Goal: Information Seeking & Learning: Learn about a topic

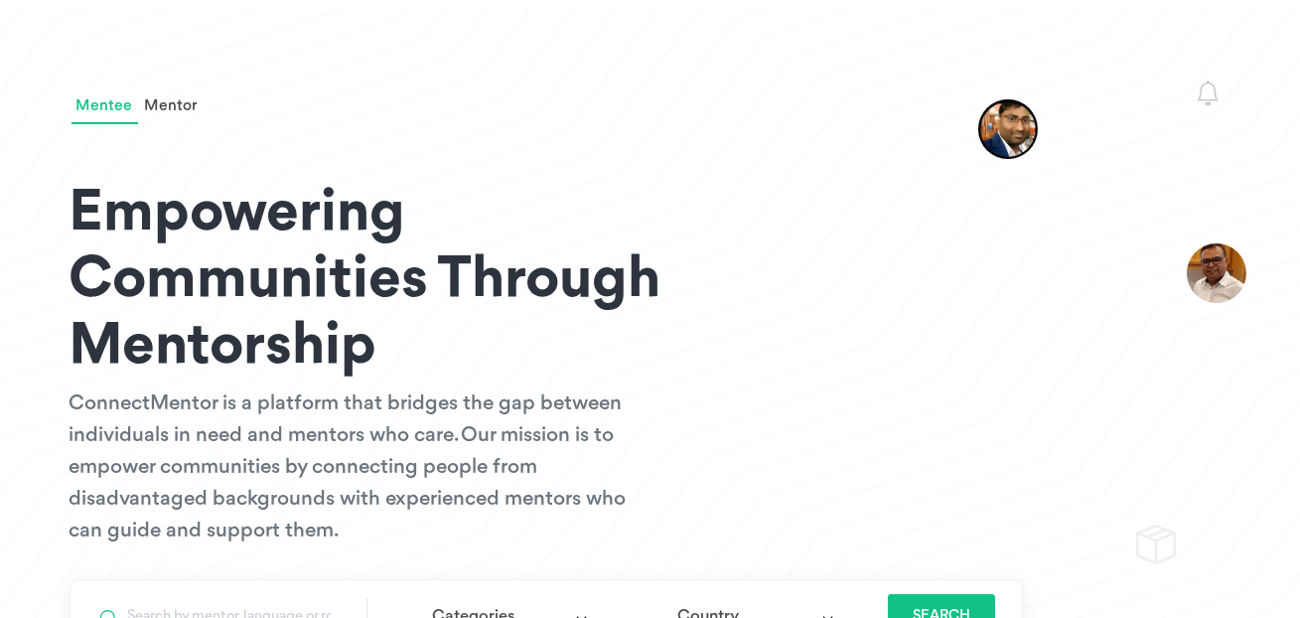
scroll to position [139, 0]
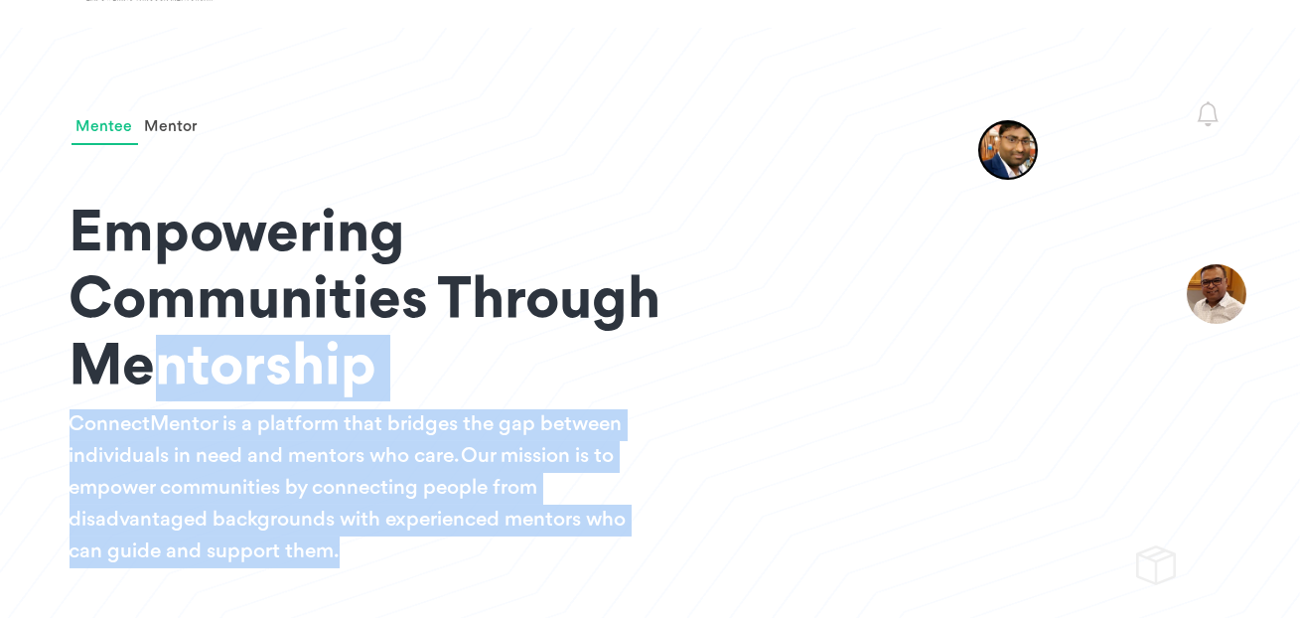
drag, startPoint x: 74, startPoint y: 231, endPoint x: 390, endPoint y: 544, distance: 444.4
click at [390, 544] on div "Empowering Communities Through Mentorship ConnectMentor is a platform that brid…" at bounding box center [651, 357] width 1162 height 423
copy div "Empowering Communities Through Mentorship ConnectMentor is a platform that brid…"
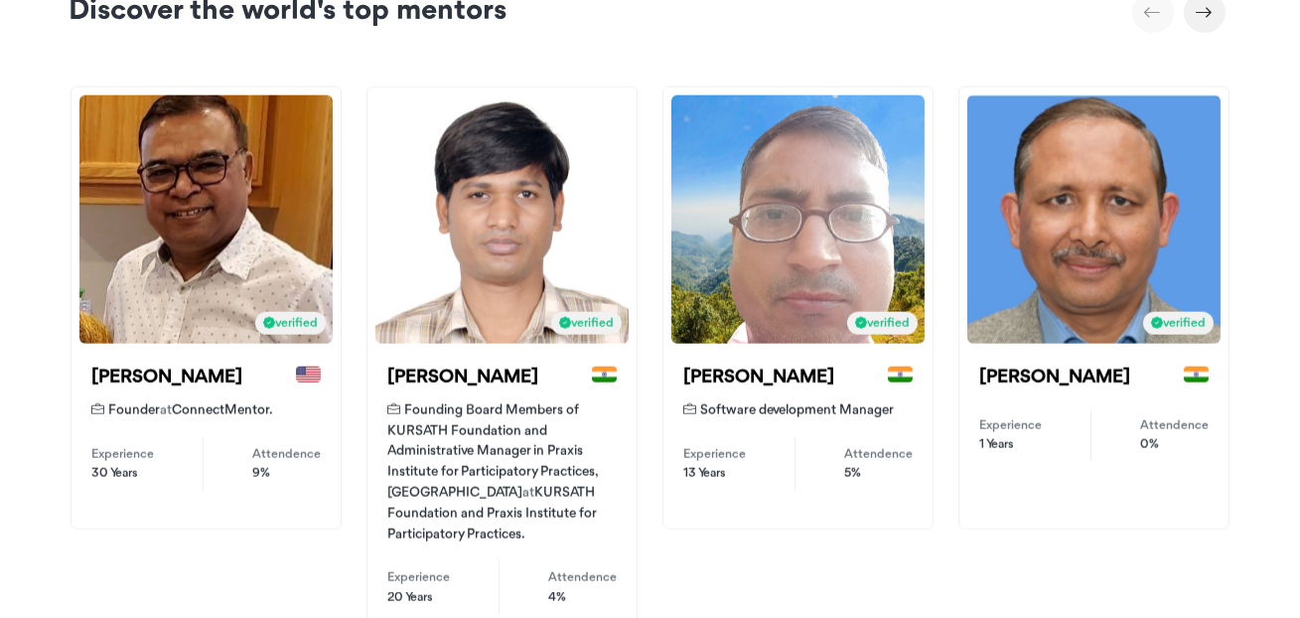
scroll to position [4600, 0]
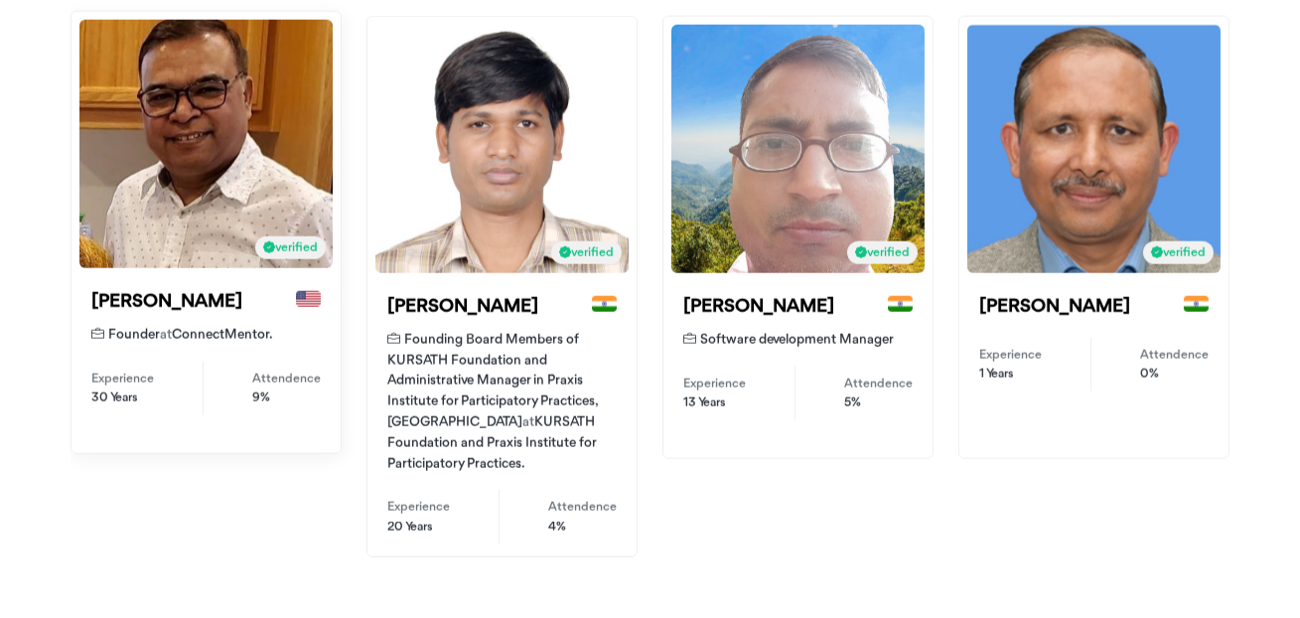
click at [182, 123] on div "verified" at bounding box center [205, 144] width 253 height 248
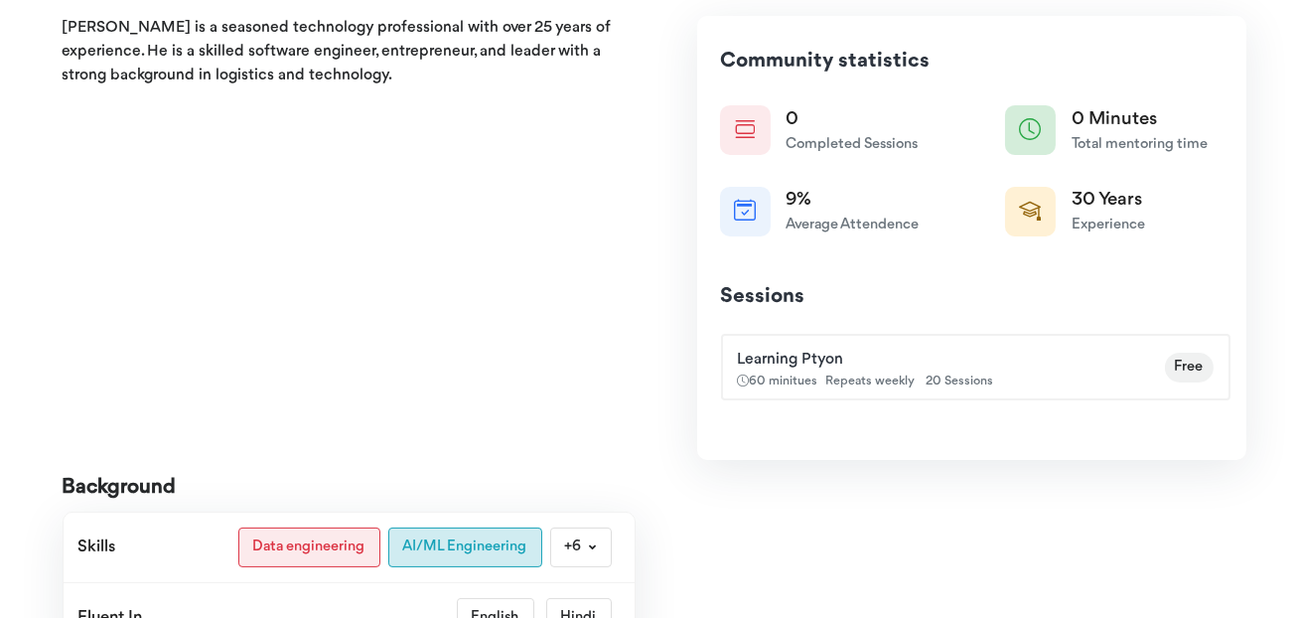
scroll to position [504, 0]
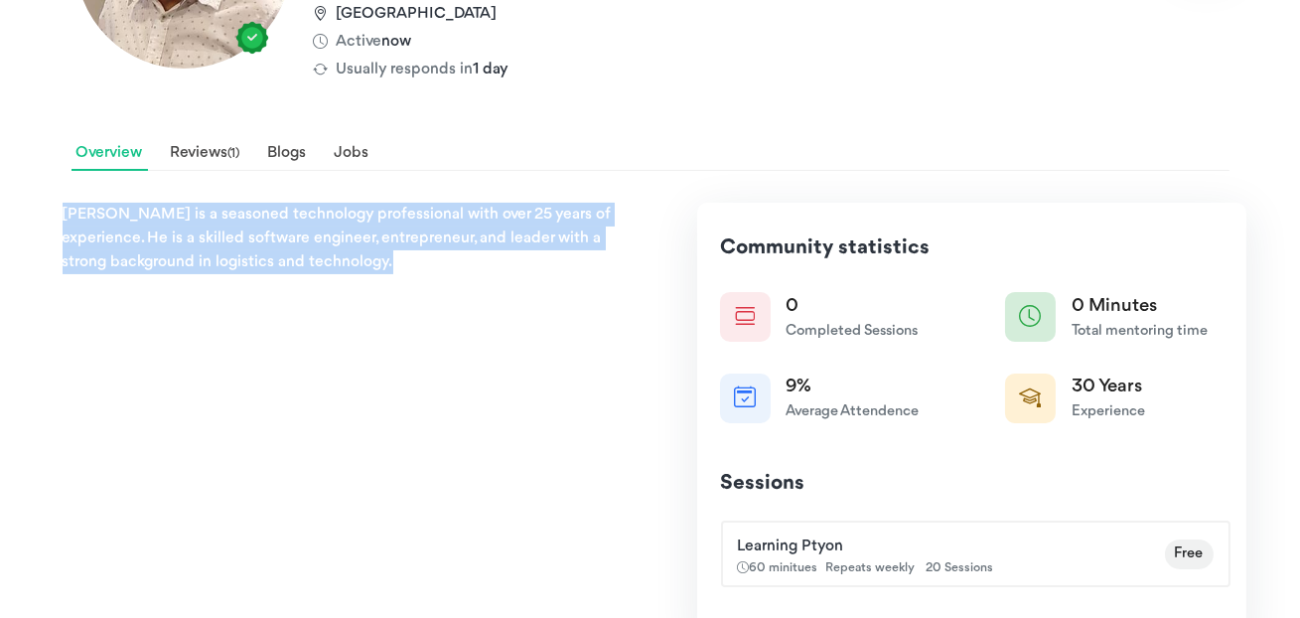
drag, startPoint x: 60, startPoint y: 212, endPoint x: 402, endPoint y: 277, distance: 348.6
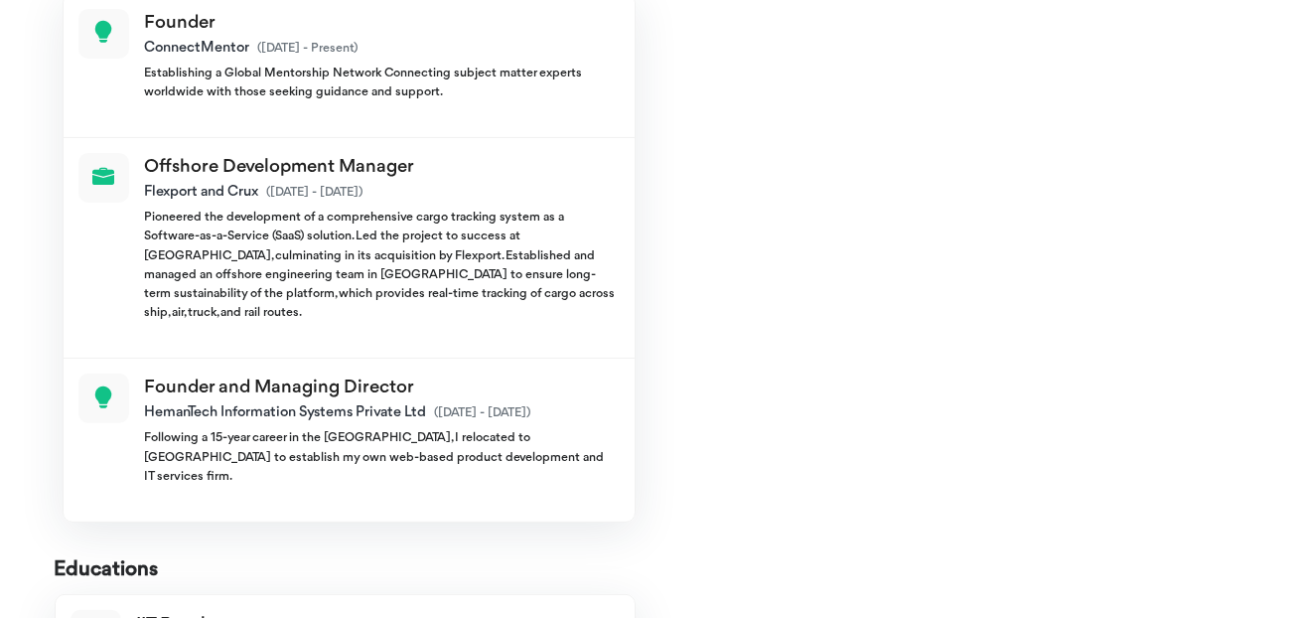
scroll to position [1460, 0]
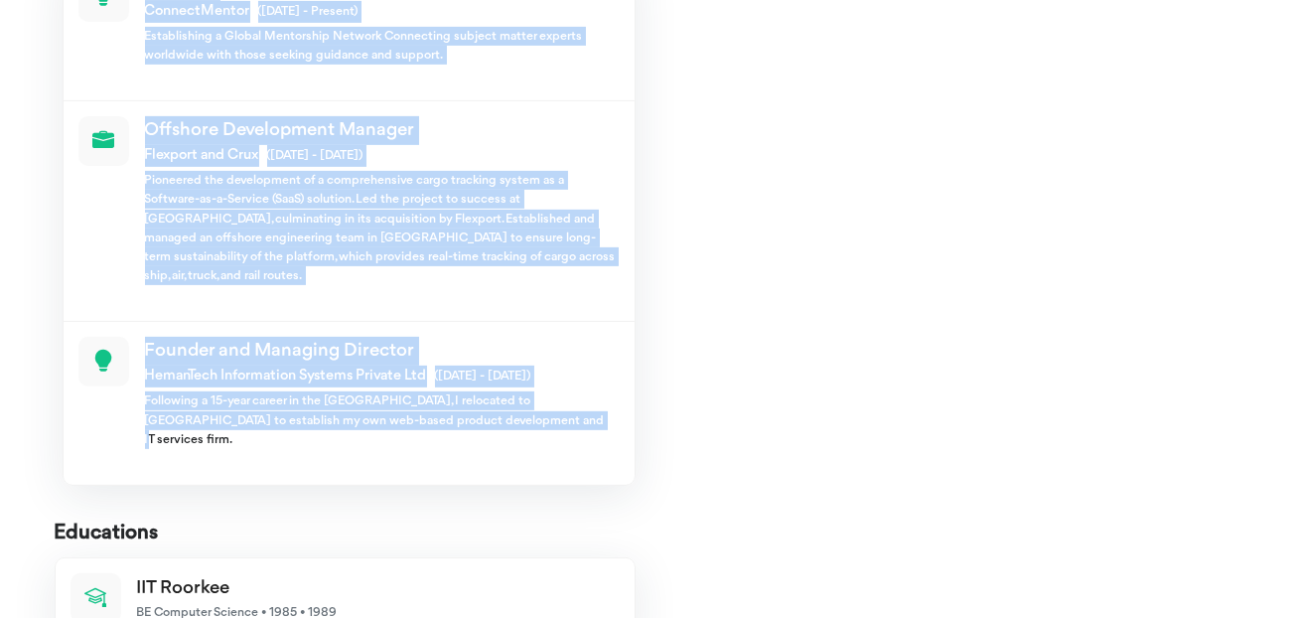
click at [488, 399] on p "Following a 15-year career in the United States, I relocated to India to establ…" at bounding box center [382, 420] width 475 height 58
copy div "Hemant Kumar is a seasoned technology professional with over 25 years of experi…"
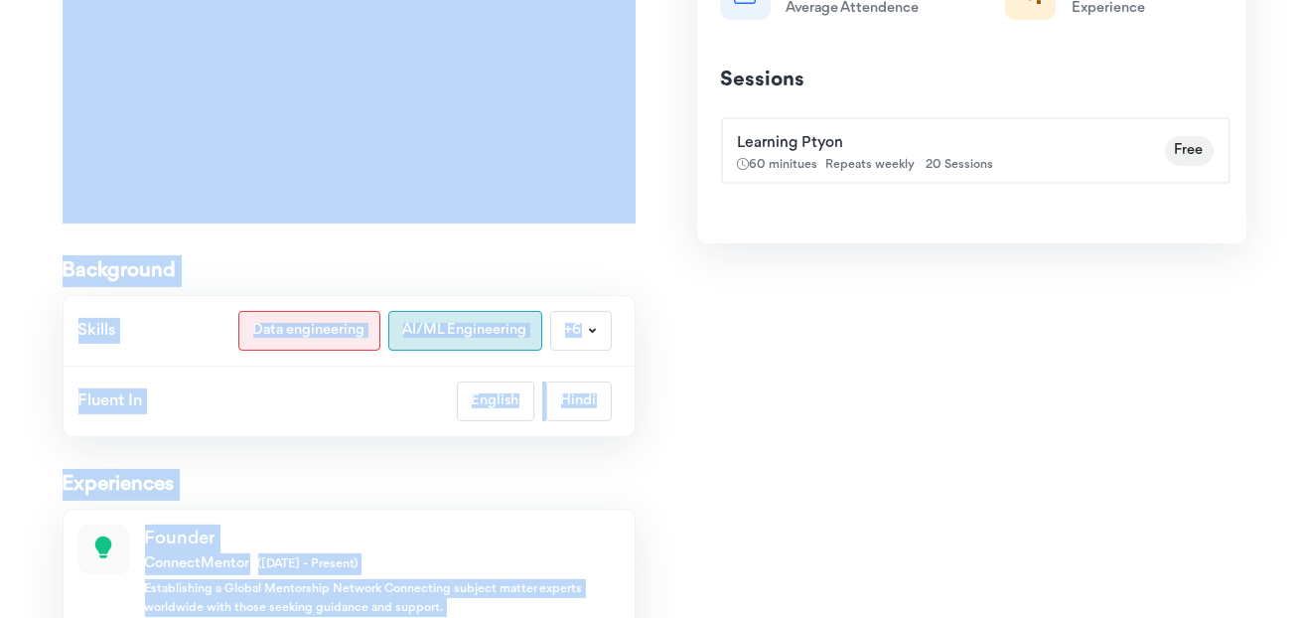
scroll to position [867, 0]
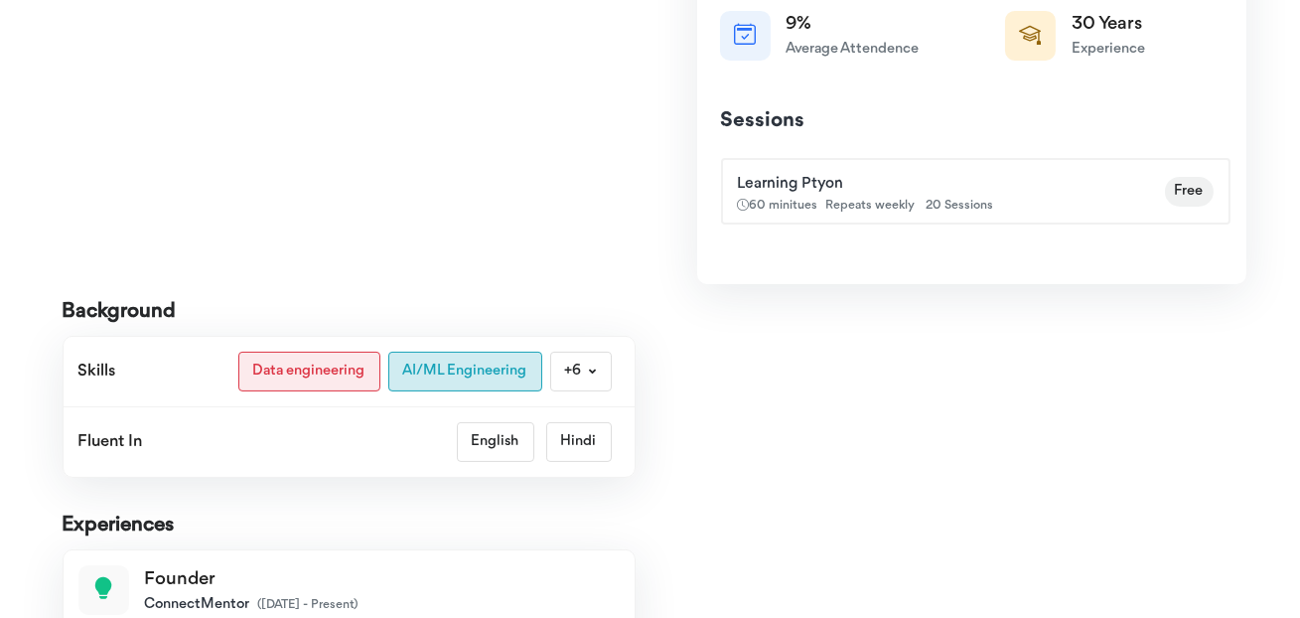
click at [787, 428] on div "Community statistics 0 Completed Sessions 0 Minutes 9%" at bounding box center [955, 551] width 611 height 1423
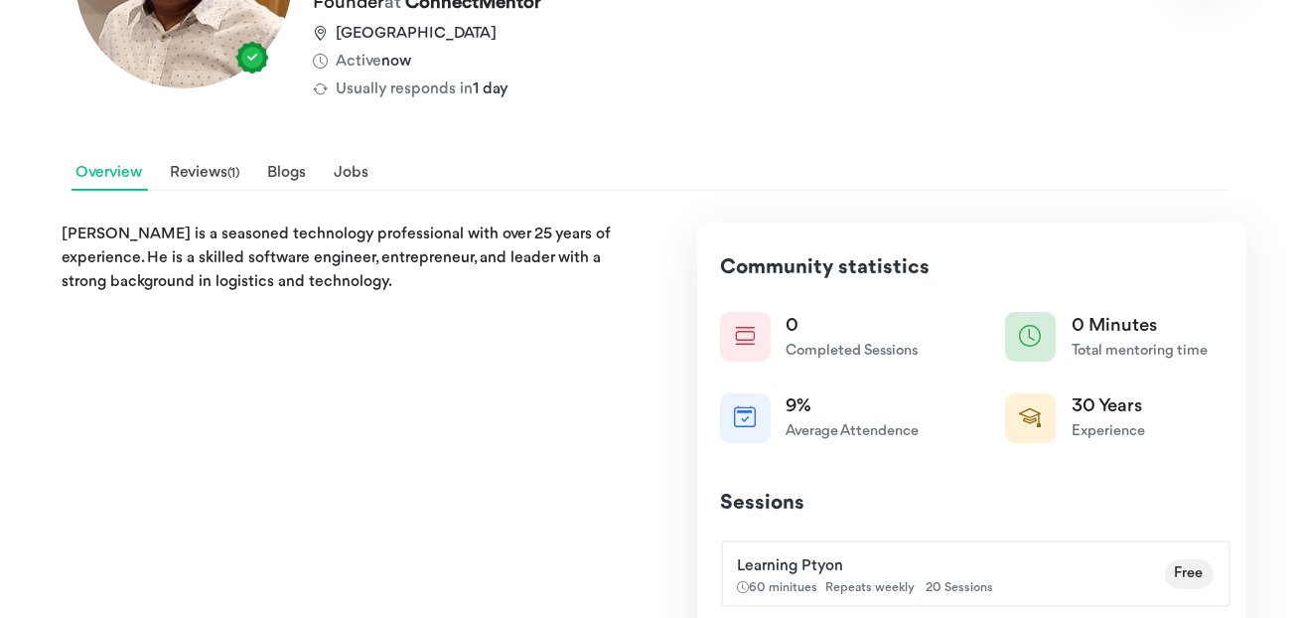
scroll to position [0, 0]
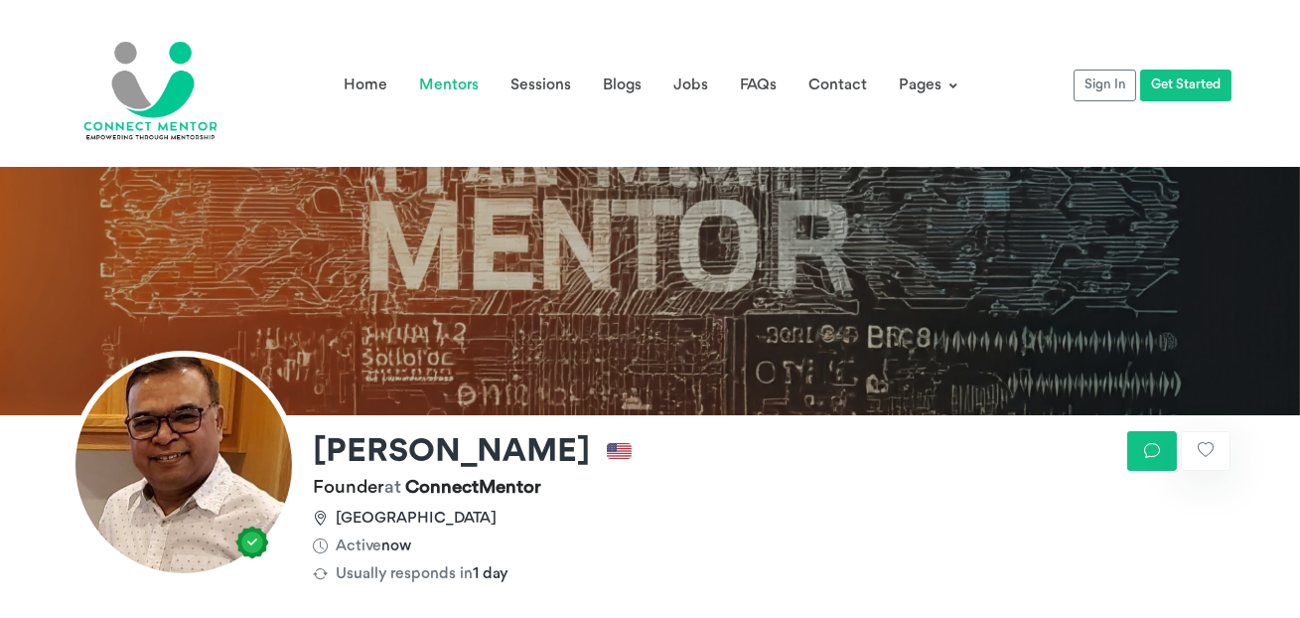
click at [454, 84] on link "Mentors" at bounding box center [448, 86] width 91 height 32
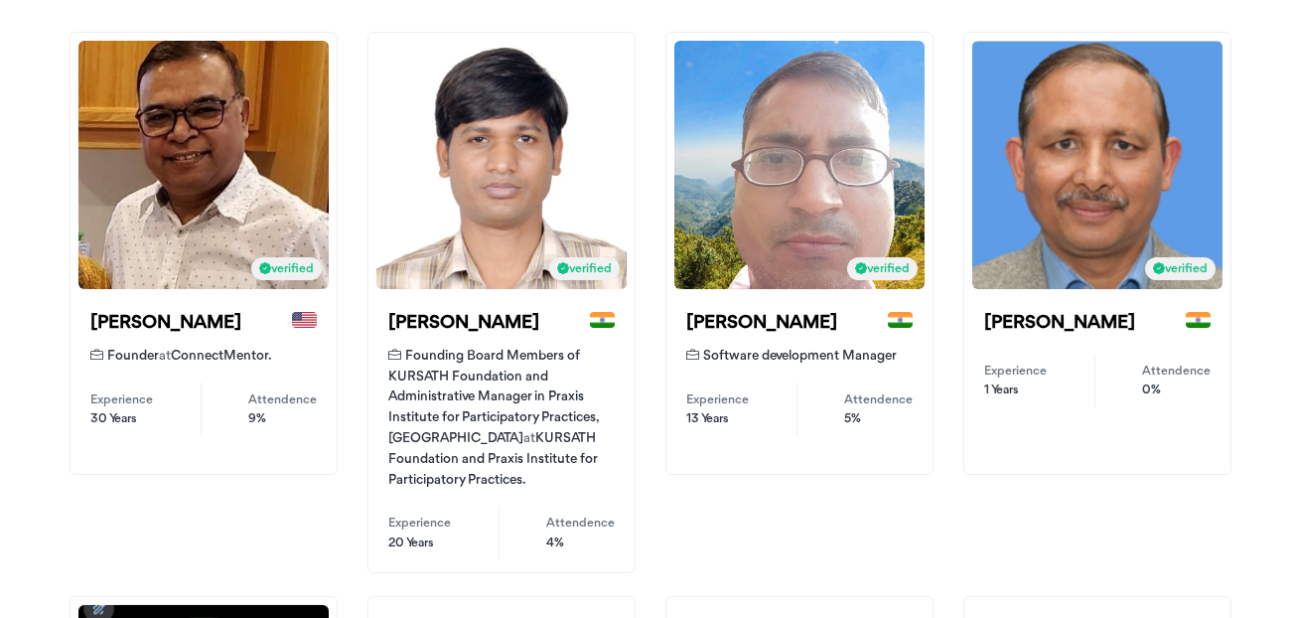
scroll to position [332, 0]
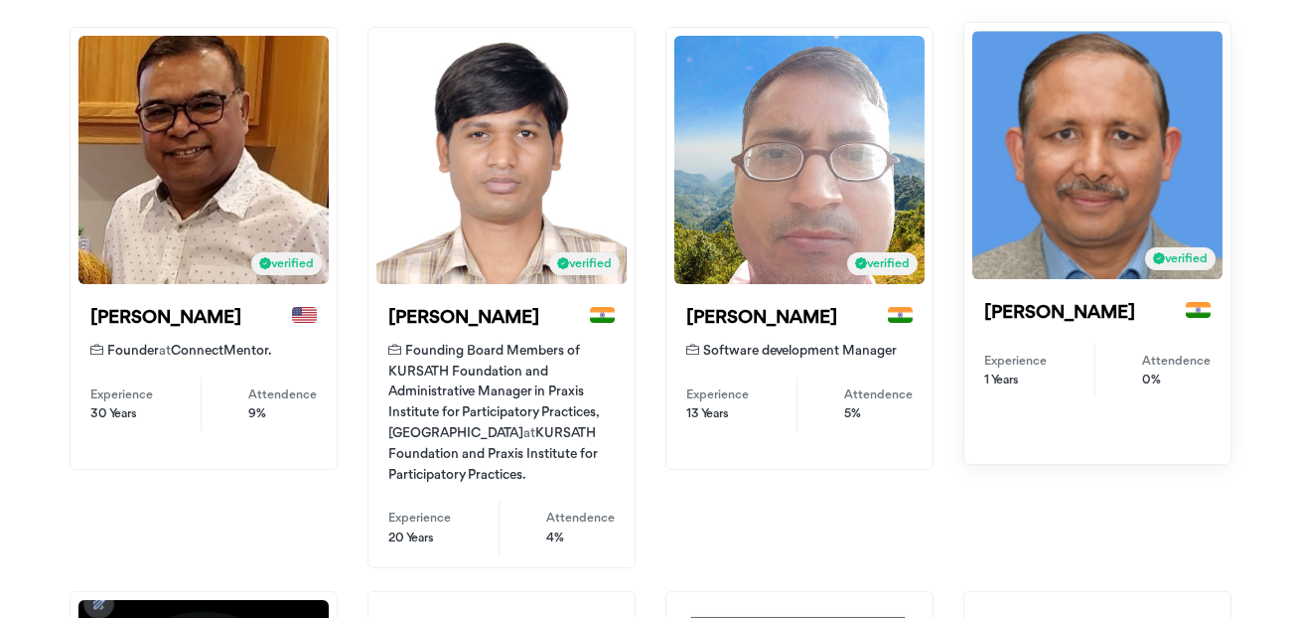
click at [1038, 303] on b "[PERSON_NAME]" at bounding box center [1059, 313] width 151 height 20
click at [1074, 216] on div "verified" at bounding box center [1097, 155] width 250 height 248
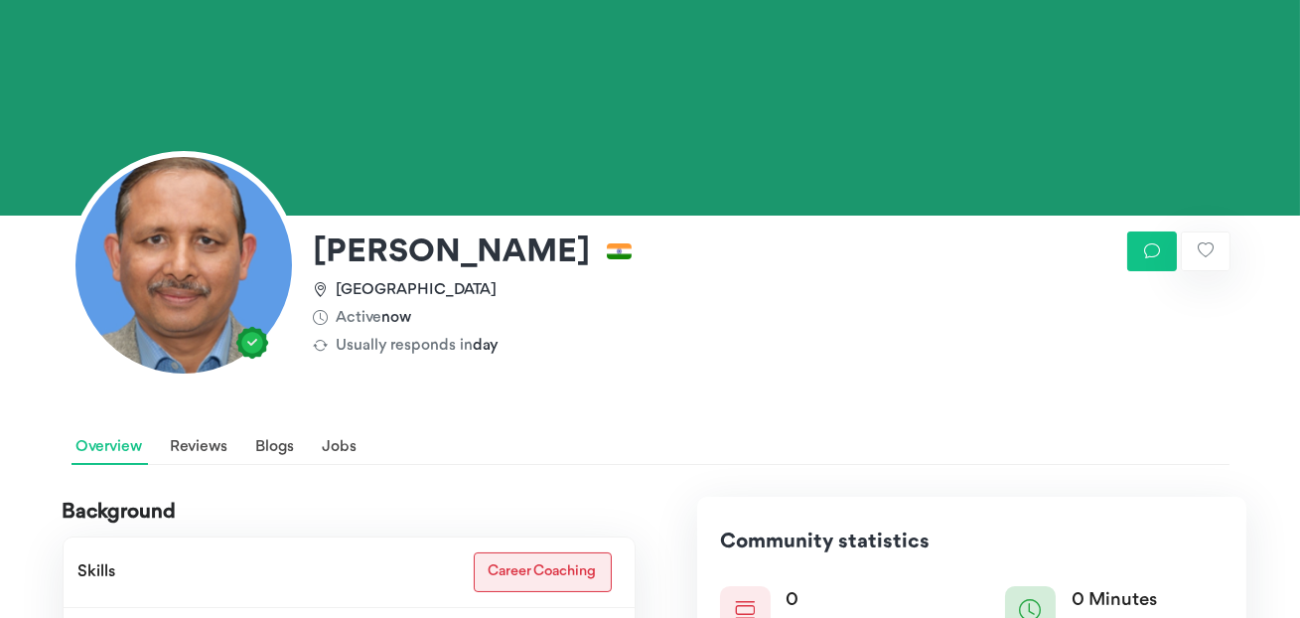
scroll to position [203, 0]
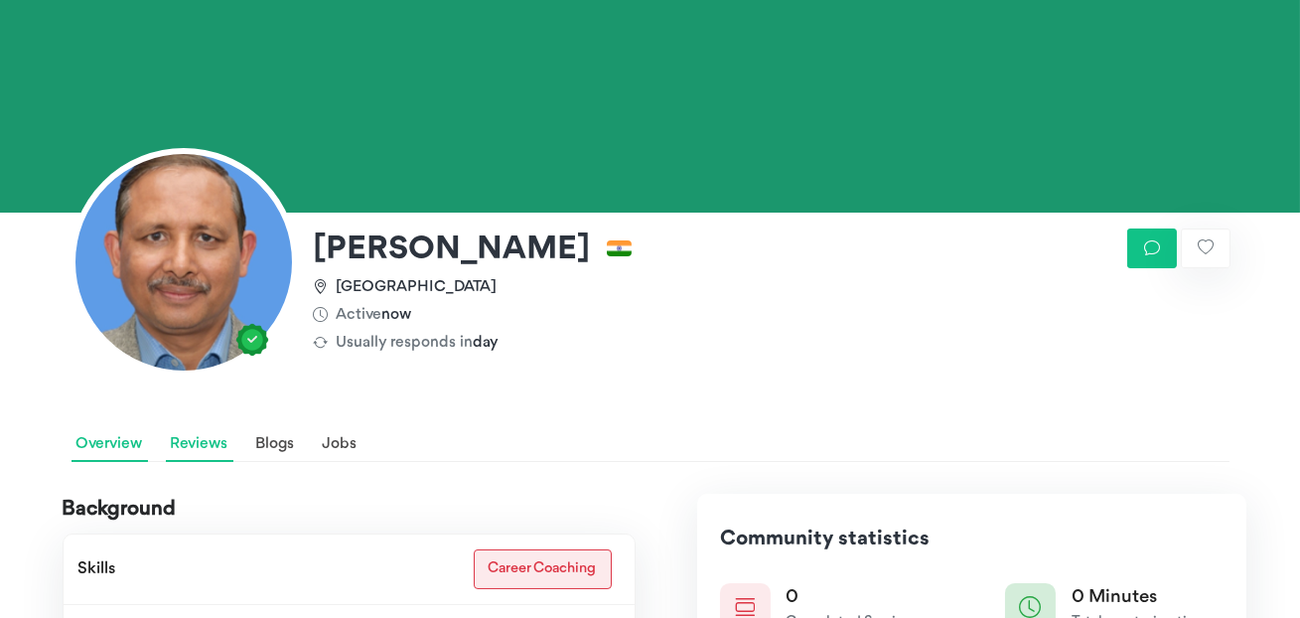
click at [202, 446] on link "Reviews" at bounding box center [200, 445] width 68 height 34
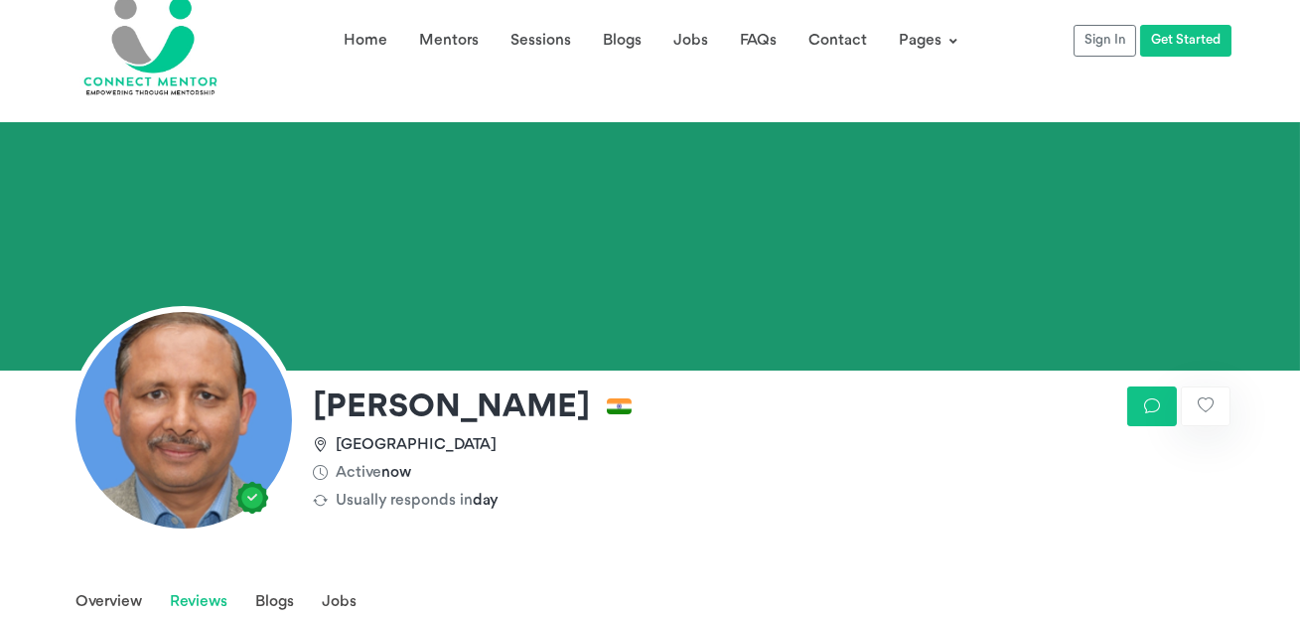
scroll to position [7, 0]
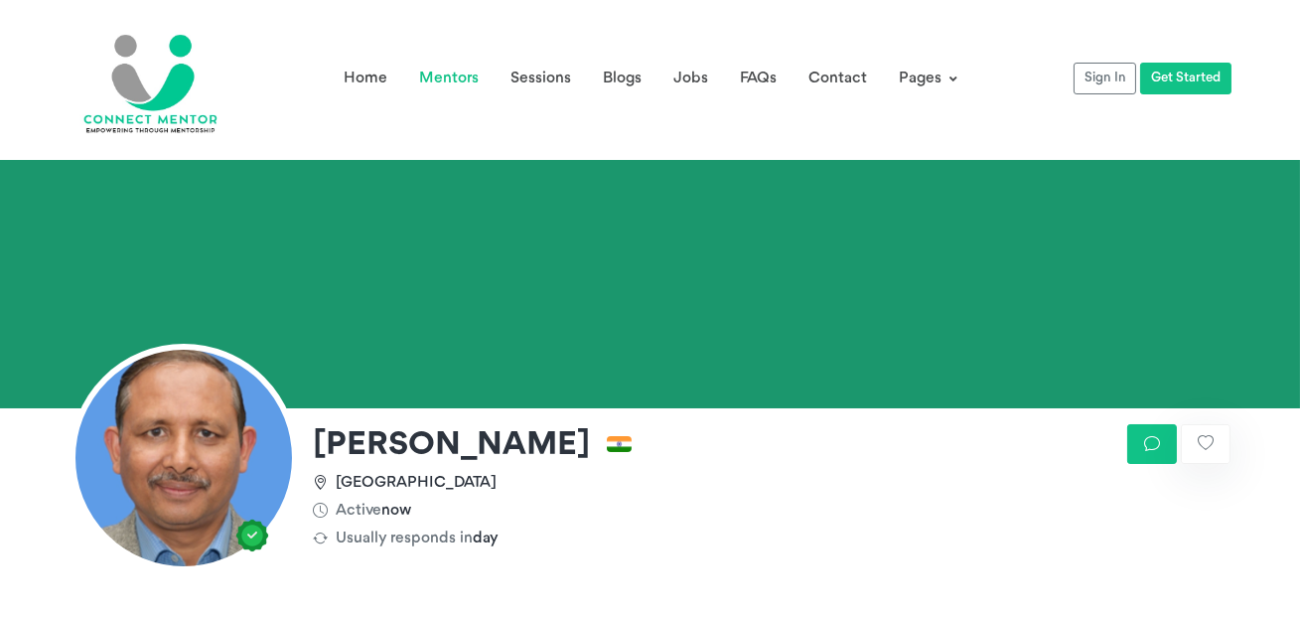
click at [451, 77] on link "Mentors" at bounding box center [448, 79] width 91 height 32
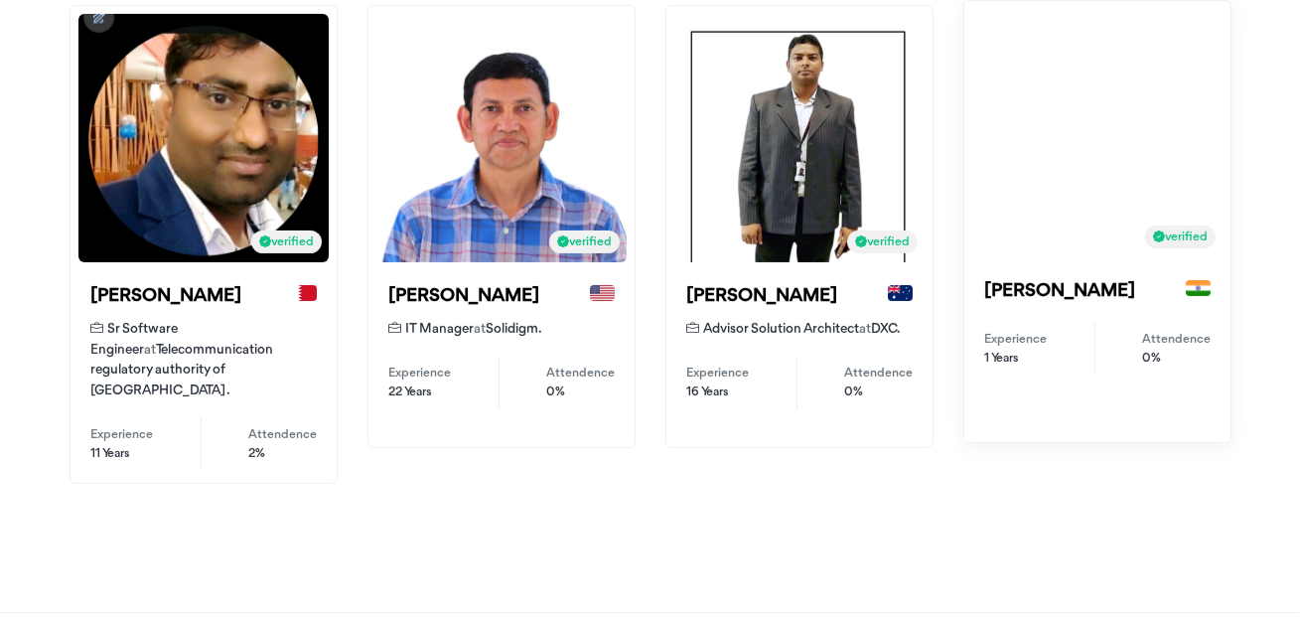
scroll to position [901, 0]
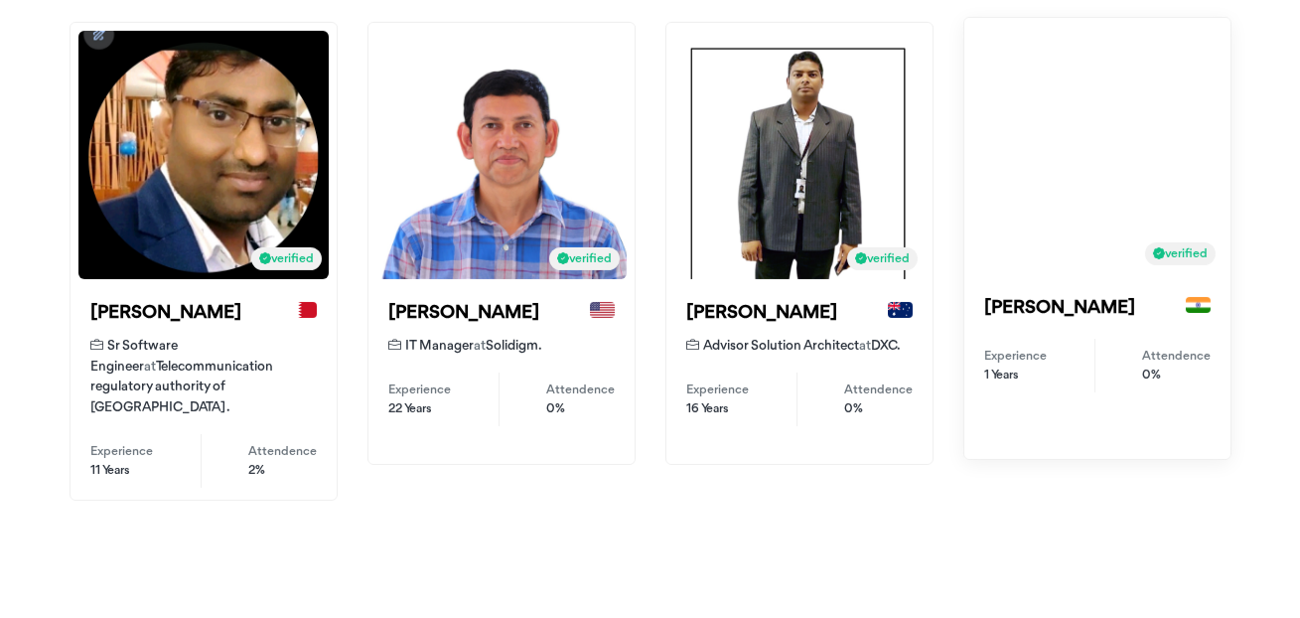
click at [1030, 268] on div "verified" at bounding box center [1097, 150] width 250 height 248
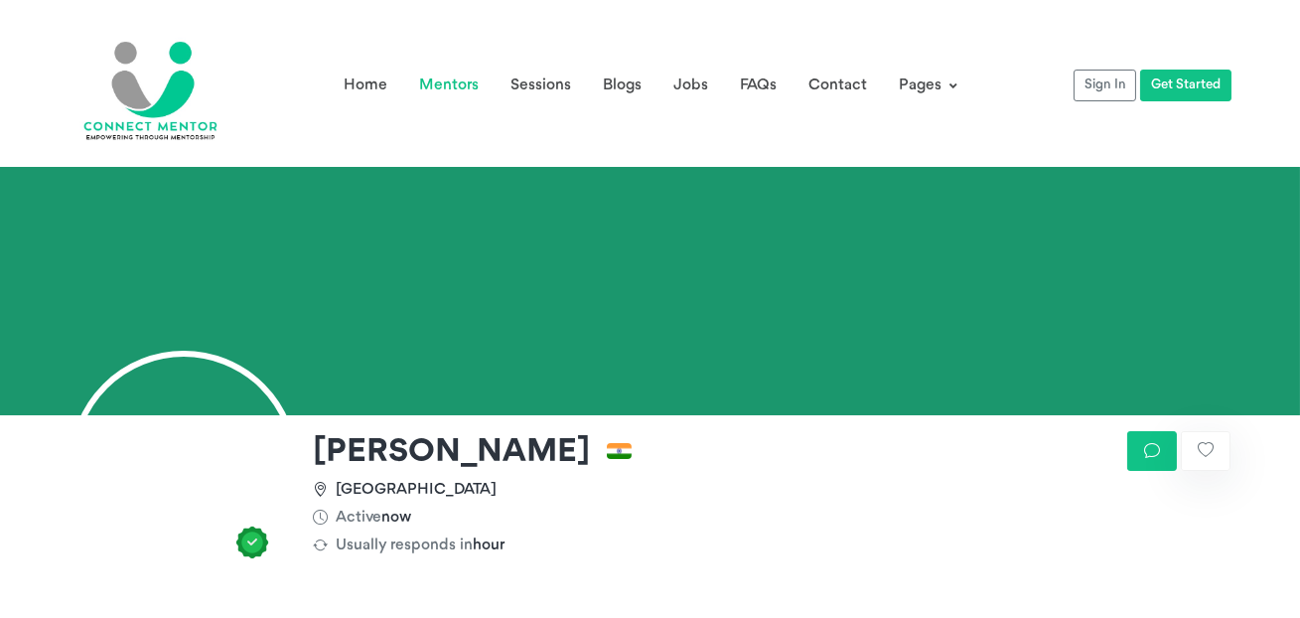
click at [447, 86] on link "Mentors" at bounding box center [448, 86] width 91 height 32
